Goal: Use online tool/utility: Utilize a website feature to perform a specific function

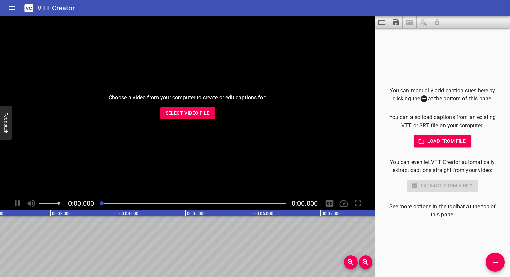
scroll to position [0, 172]
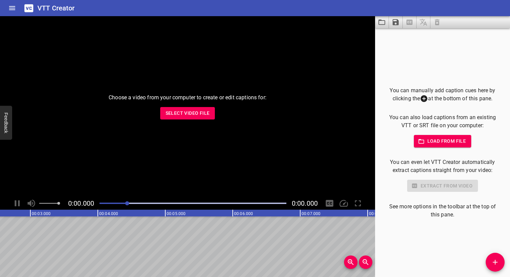
drag, startPoint x: 100, startPoint y: 204, endPoint x: 128, endPoint y: 204, distance: 27.6
click at [128, 204] on div at bounding box center [127, 204] width 4 height 4
click at [183, 107] on button "Select Video File" at bounding box center [187, 113] width 55 height 12
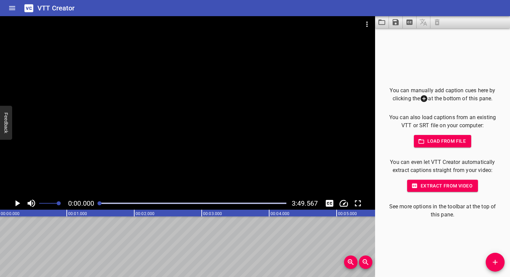
scroll to position [0, 0]
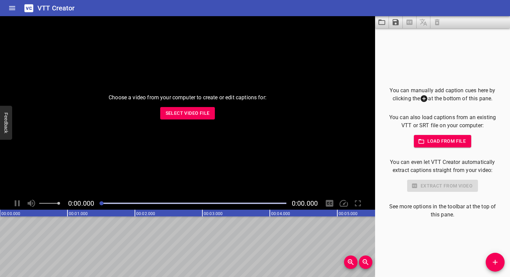
click at [173, 116] on span "Select Video File" at bounding box center [187, 113] width 44 height 8
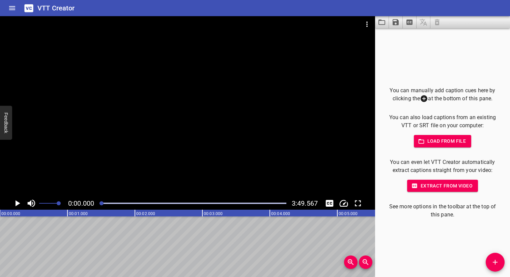
drag, startPoint x: 92, startPoint y: 215, endPoint x: 136, endPoint y: 216, distance: 44.1
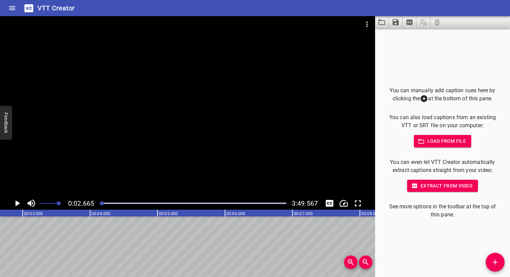
drag, startPoint x: 167, startPoint y: 247, endPoint x: 131, endPoint y: 244, distance: 36.5
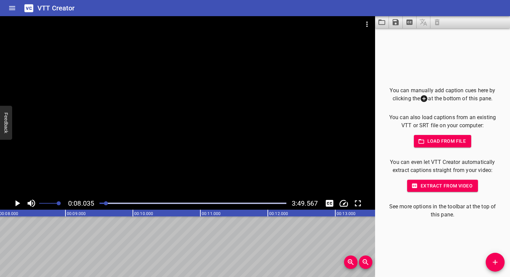
scroll to position [0, 542]
click at [367, 260] on icon "Zoom Out" at bounding box center [365, 262] width 8 height 8
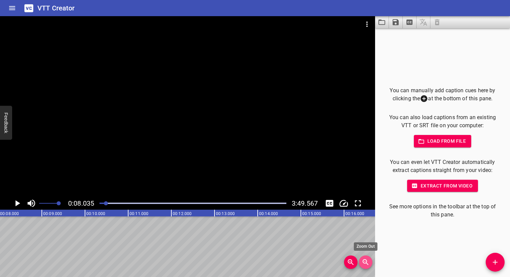
click at [367, 260] on icon "Zoom Out" at bounding box center [365, 262] width 8 height 8
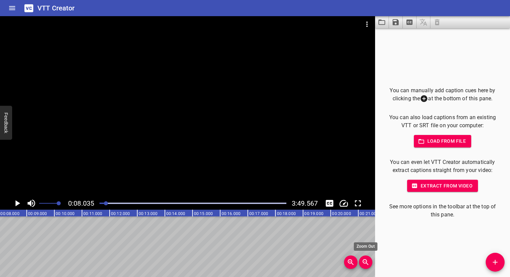
click at [367, 260] on icon "Zoom Out" at bounding box center [365, 262] width 8 height 8
click at [494, 259] on icon "Add Cue" at bounding box center [495, 262] width 8 height 8
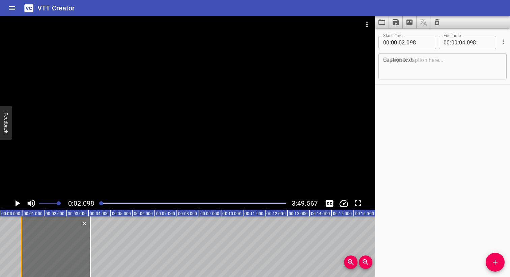
drag, startPoint x: 45, startPoint y: 245, endPoint x: 20, endPoint y: 245, distance: 24.9
click at [21, 245] on div at bounding box center [21, 247] width 1 height 61
type input "00"
type input "969"
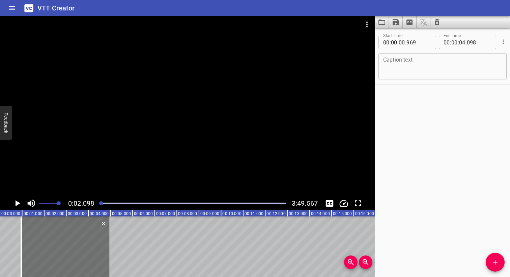
drag, startPoint x: 91, startPoint y: 244, endPoint x: 110, endPoint y: 244, distance: 18.9
click at [110, 244] on div at bounding box center [109, 247] width 7 height 61
type input "953"
click at [493, 261] on icon "Add Cue" at bounding box center [495, 262] width 8 height 8
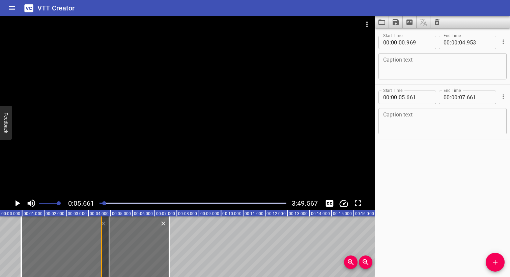
drag, startPoint x: 126, startPoint y: 251, endPoint x: 102, endPoint y: 251, distance: 23.6
click at [102, 251] on div at bounding box center [101, 247] width 7 height 61
type input "04"
drag, startPoint x: 102, startPoint y: 251, endPoint x: 110, endPoint y: 251, distance: 7.8
click at [110, 251] on div at bounding box center [109, 247] width 7 height 61
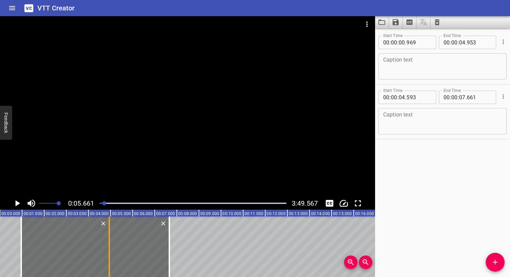
type input "944"
drag, startPoint x: 171, startPoint y: 239, endPoint x: 178, endPoint y: 239, distance: 7.4
click at [178, 239] on div at bounding box center [176, 247] width 7 height 61
type input "997"
click at [469, 43] on input "number" at bounding box center [478, 42] width 25 height 13
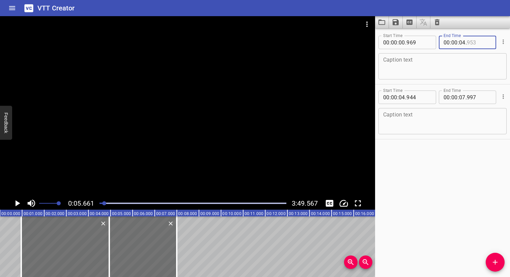
click at [469, 43] on input "number" at bounding box center [478, 42] width 25 height 13
type input "953"
click at [501, 35] on div at bounding box center [502, 42] width 8 height 18
click at [484, 43] on input "number" at bounding box center [478, 42] width 25 height 13
type input "953"
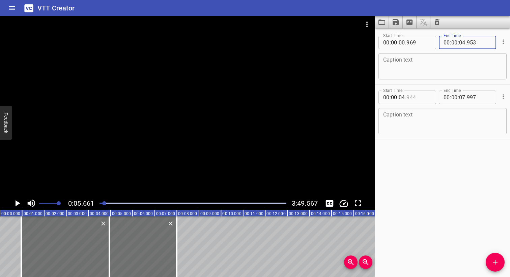
click at [424, 98] on input "number" at bounding box center [418, 97] width 25 height 13
type input "953"
click at [429, 86] on div "Start Time 00 : 00 : 04 . 953 Start Time End Time 00 : 00 : 07 . 997 End Time C…" at bounding box center [442, 112] width 135 height 55
click at [505, 98] on icon "Cue Options" at bounding box center [502, 96] width 7 height 7
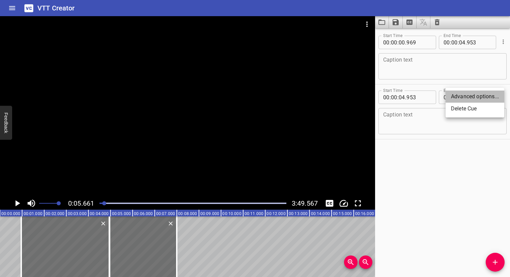
click at [493, 96] on li "Advanced options..." at bounding box center [474, 97] width 59 height 12
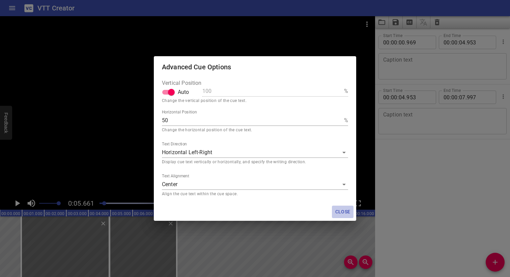
click at [341, 213] on span "Close" at bounding box center [342, 212] width 16 height 8
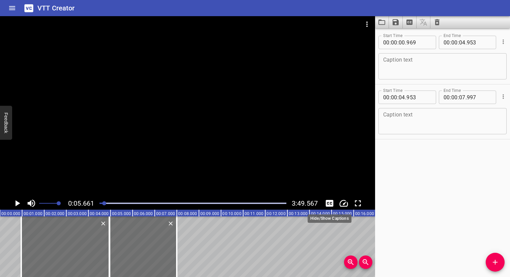
click at [329, 203] on icon "Toggle captions" at bounding box center [330, 203] width 8 height 7
click at [16, 206] on icon "Play/Pause" at bounding box center [18, 204] width 5 height 6
drag, startPoint x: 108, startPoint y: 205, endPoint x: 87, endPoint y: 203, distance: 21.6
click at [87, 203] on div "0:00.000 3:49.567" at bounding box center [187, 203] width 375 height 13
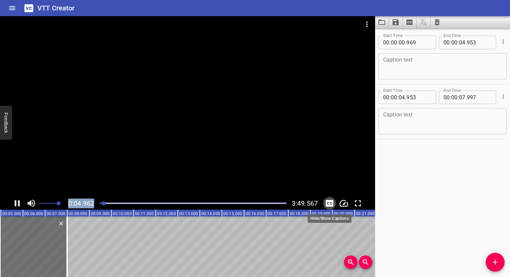
click at [330, 203] on icon "Toggle captions" at bounding box center [329, 203] width 10 height 10
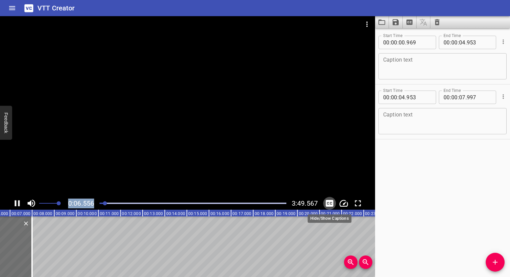
click at [330, 203] on icon "Toggle captions" at bounding box center [329, 203] width 10 height 10
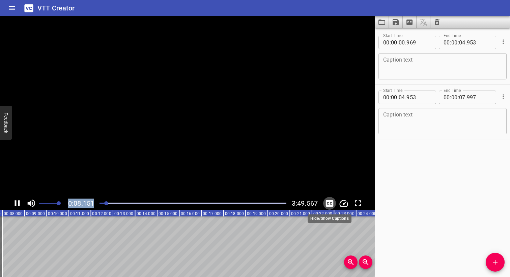
click at [330, 203] on icon "Toggle captions" at bounding box center [329, 203] width 10 height 10
click at [15, 204] on icon "Play/Pause" at bounding box center [17, 204] width 5 height 6
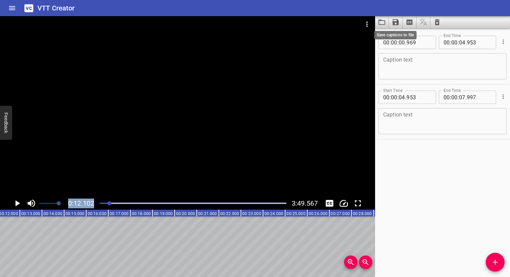
click at [398, 23] on icon "Save captions to file" at bounding box center [395, 22] width 6 height 6
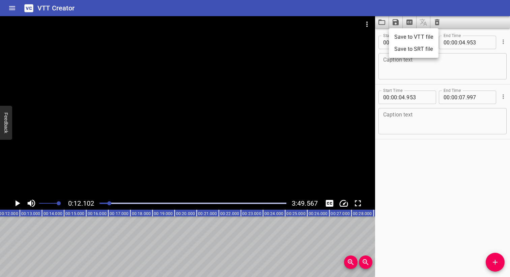
click at [416, 181] on div at bounding box center [255, 138] width 510 height 277
